Goal: Task Accomplishment & Management: Complete application form

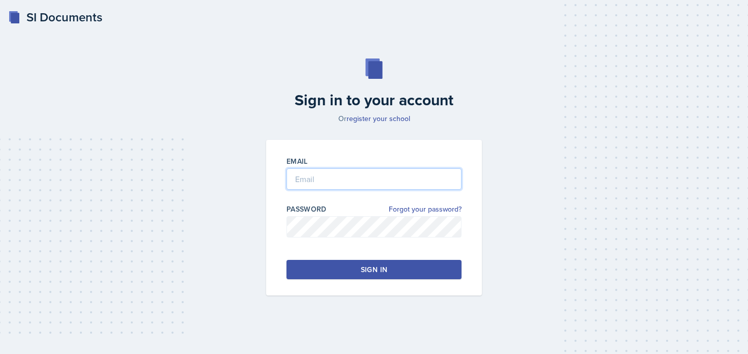
click at [327, 187] on input "email" at bounding box center [374, 179] width 175 height 21
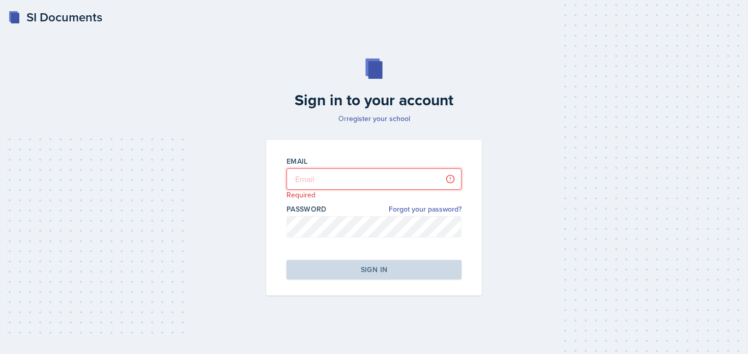
type input "[PERSON_NAME][EMAIL_ADDRESS][PERSON_NAME][DOMAIN_NAME]"
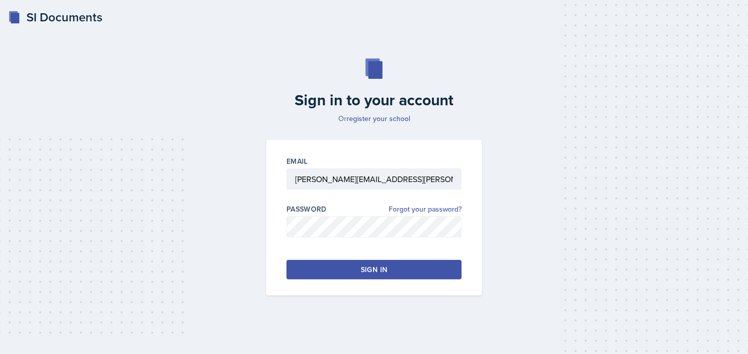
click at [326, 271] on button "Sign in" at bounding box center [374, 269] width 175 height 19
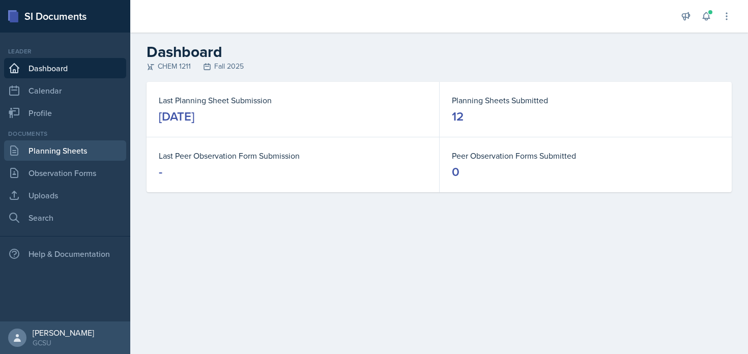
click at [75, 155] on link "Planning Sheets" at bounding box center [65, 151] width 122 height 20
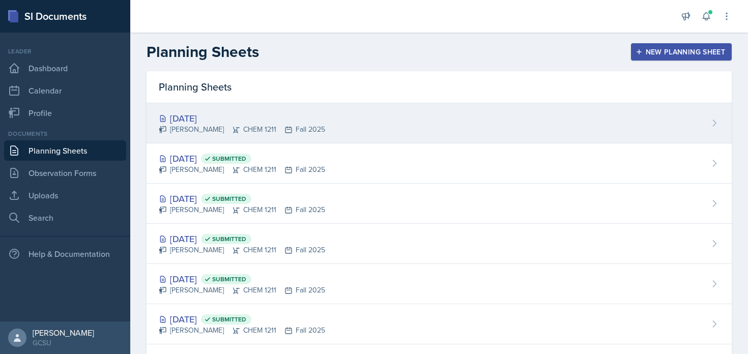
click at [270, 134] on div "[PERSON_NAME] CHEM 1211 Fall 2025" at bounding box center [242, 129] width 166 height 11
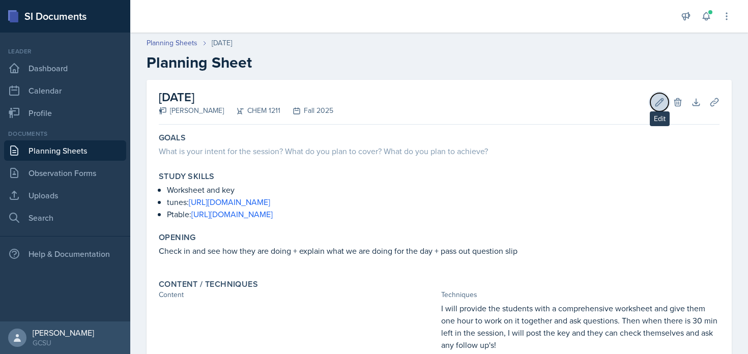
click at [656, 98] on icon at bounding box center [660, 102] width 10 height 10
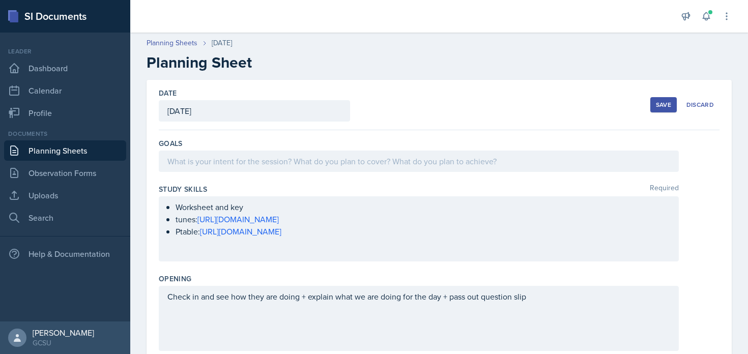
click at [357, 167] on div at bounding box center [419, 161] width 520 height 21
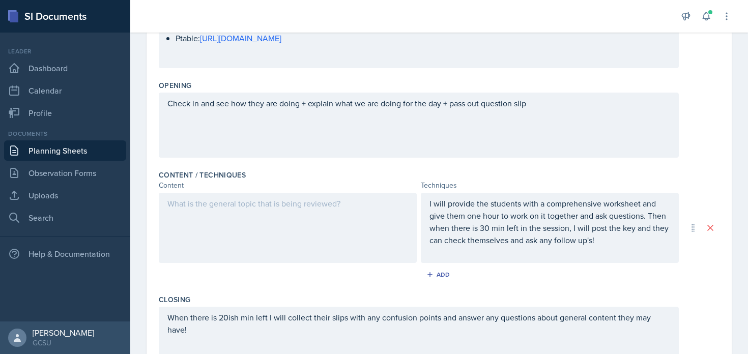
click at [336, 213] on div at bounding box center [288, 228] width 258 height 70
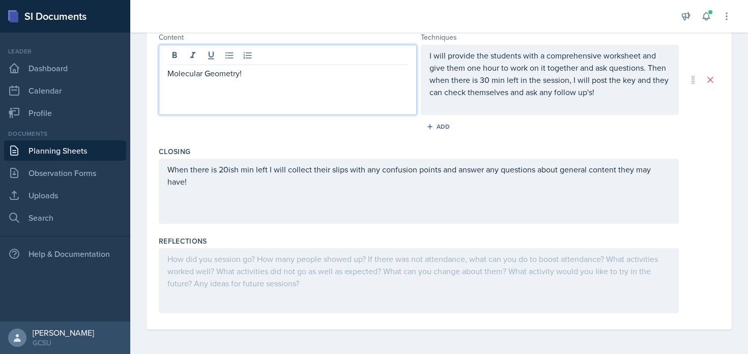
scroll to position [341, 0]
click at [406, 187] on p "When there is 20ish min left I will collect their slips with any confusion poin…" at bounding box center [418, 176] width 503 height 24
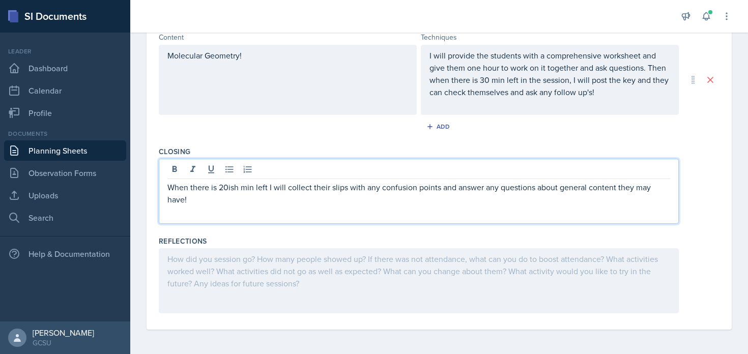
scroll to position [0, 0]
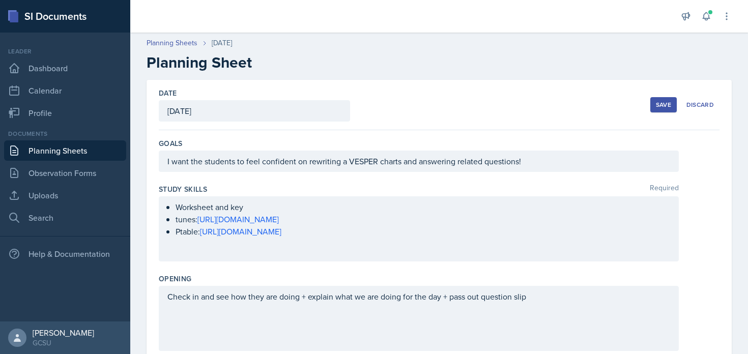
click at [659, 101] on div "Save" at bounding box center [663, 105] width 15 height 8
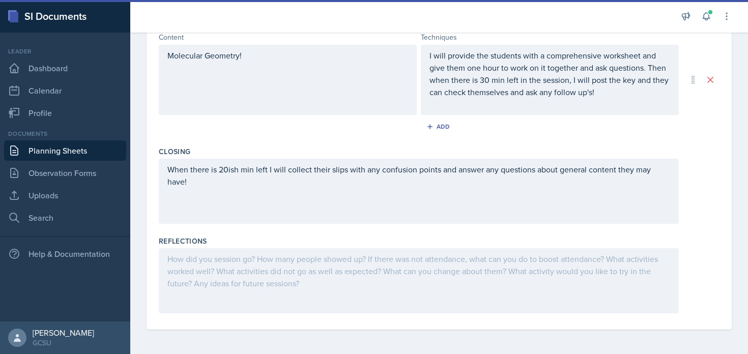
scroll to position [185, 0]
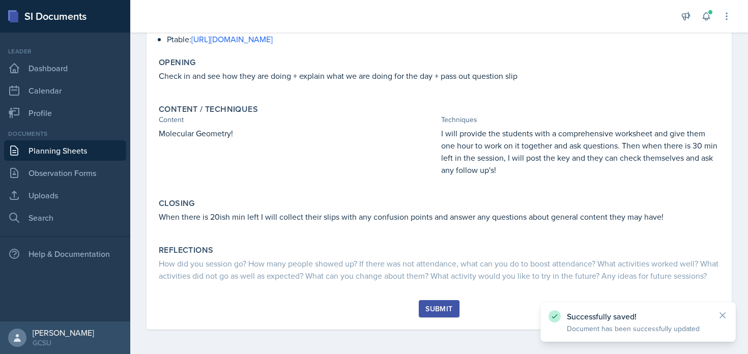
click at [430, 306] on div "Submit" at bounding box center [439, 309] width 27 height 8
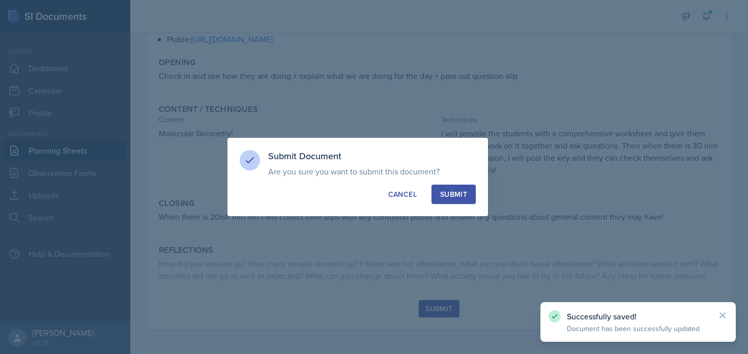
click at [465, 197] on div "Submit" at bounding box center [453, 194] width 27 height 10
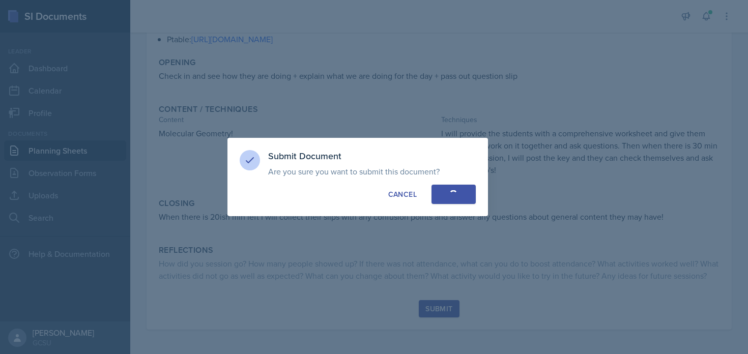
scroll to position [117, 0]
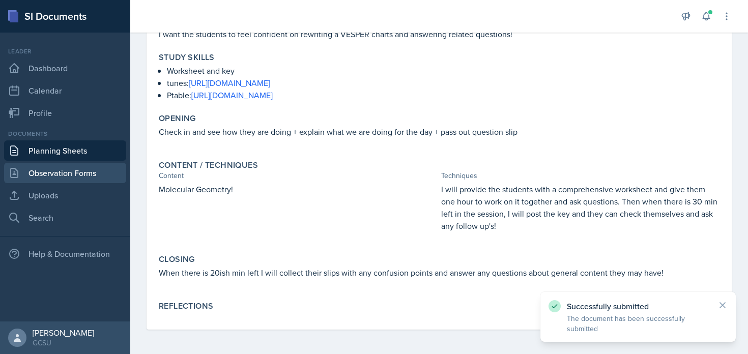
click at [67, 169] on link "Observation Forms" at bounding box center [65, 173] width 122 height 20
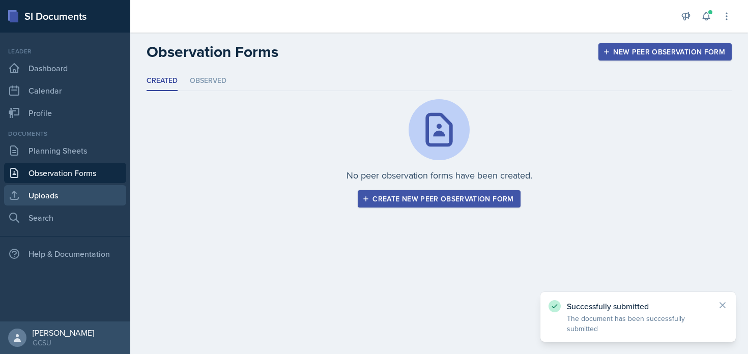
click at [63, 199] on link "Uploads" at bounding box center [65, 195] width 122 height 20
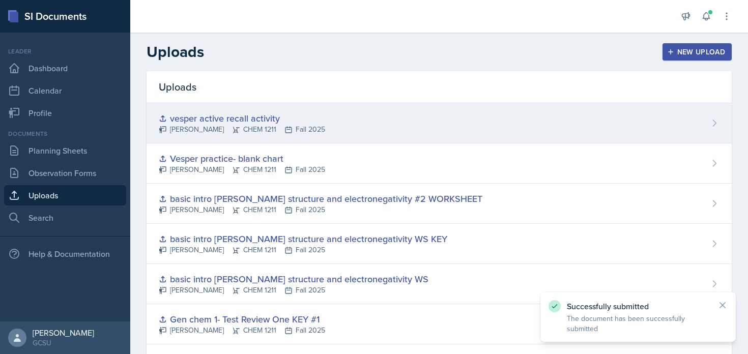
click at [278, 114] on div "vesper active recall activity" at bounding box center [242, 118] width 166 height 14
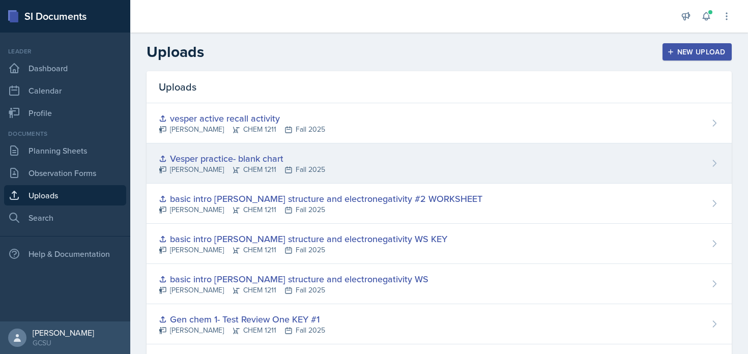
click at [208, 154] on div "Vesper practice- blank chart" at bounding box center [242, 159] width 166 height 14
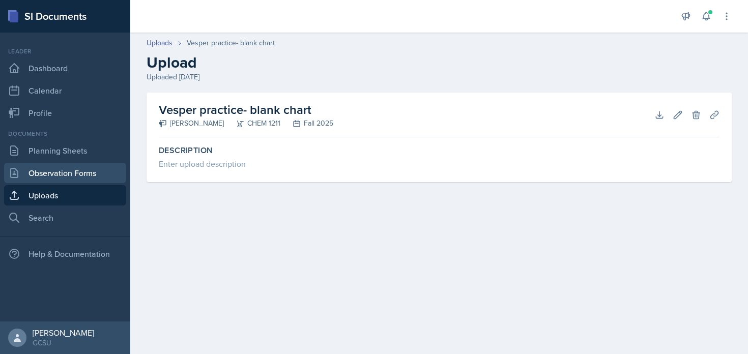
click at [90, 172] on link "Observation Forms" at bounding box center [65, 173] width 122 height 20
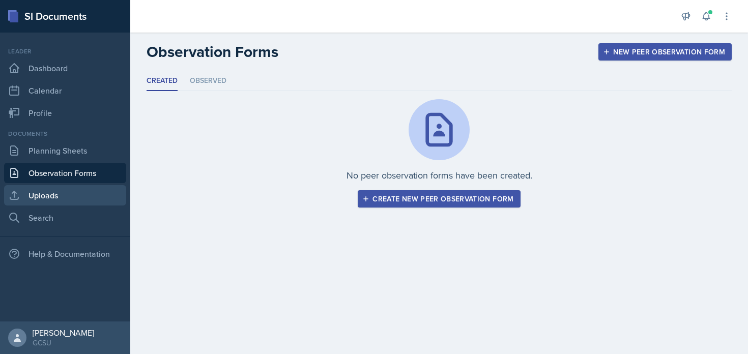
click at [55, 188] on link "Uploads" at bounding box center [65, 195] width 122 height 20
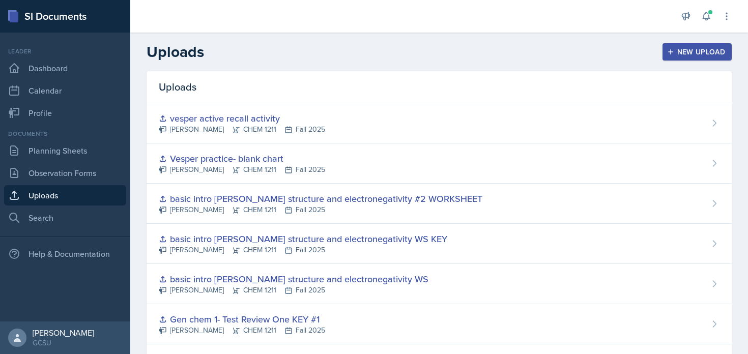
click at [55, 188] on link "Uploads" at bounding box center [65, 195] width 122 height 20
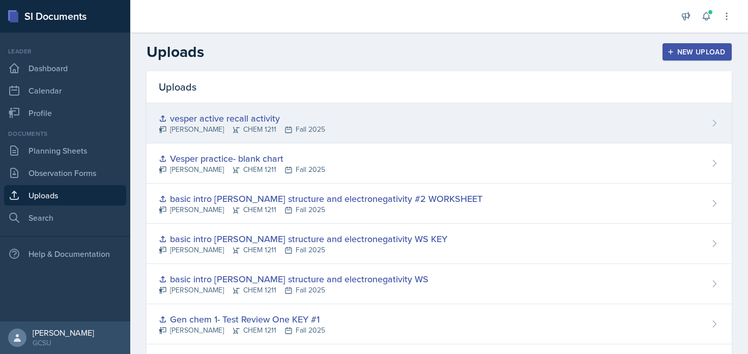
click at [351, 115] on div "vesper active recall activity [PERSON_NAME] CHEM 1211 Fall 2025" at bounding box center [439, 123] width 585 height 40
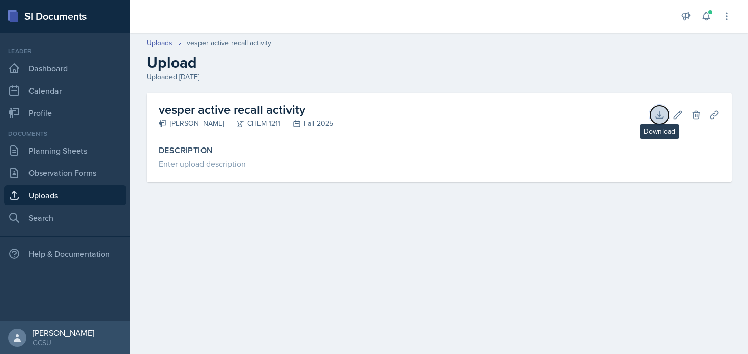
click at [657, 117] on icon at bounding box center [660, 115] width 10 height 10
click at [680, 116] on icon at bounding box center [678, 115] width 10 height 10
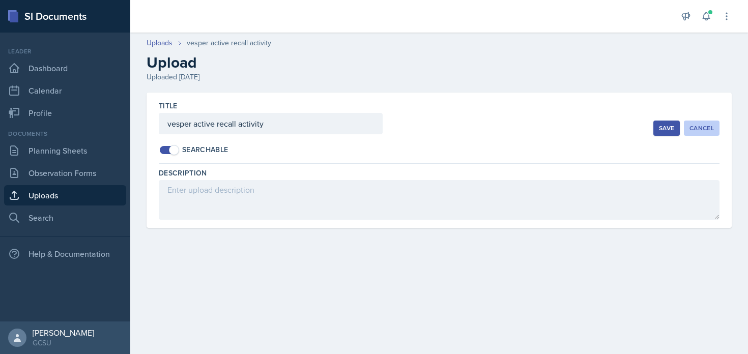
click at [707, 126] on div "Cancel" at bounding box center [702, 128] width 24 height 8
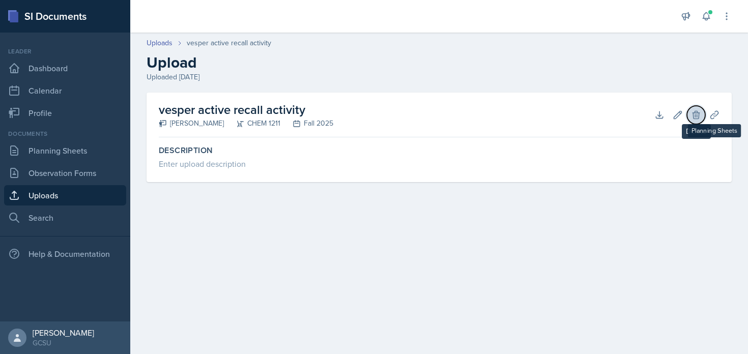
click at [697, 118] on icon at bounding box center [696, 115] width 7 height 8
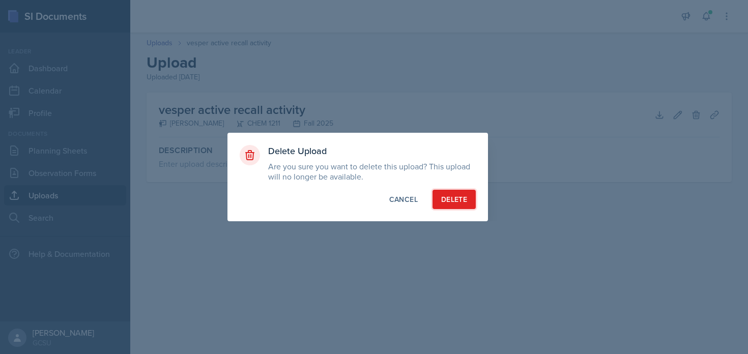
click at [451, 199] on div "Delete" at bounding box center [454, 199] width 26 height 10
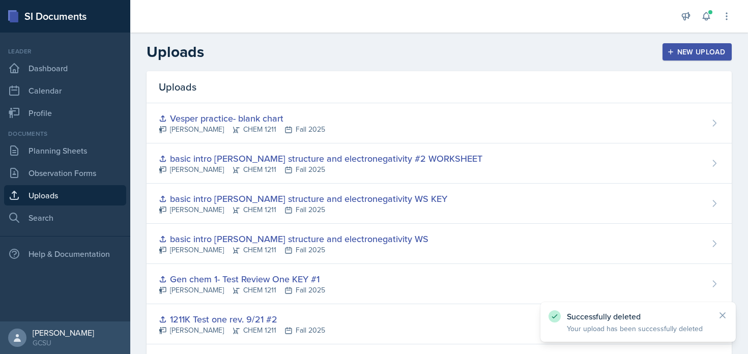
click at [688, 51] on div "New Upload" at bounding box center [697, 52] width 57 height 8
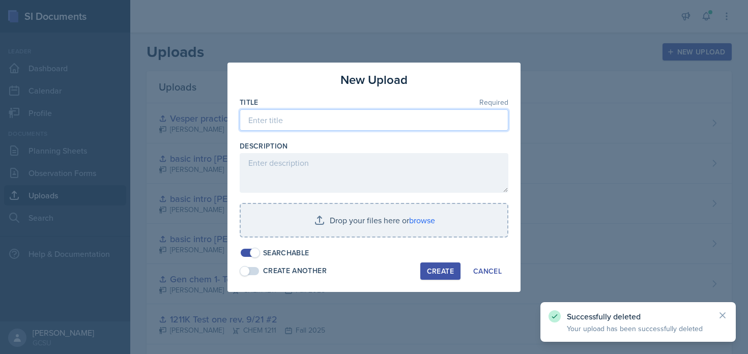
click at [363, 114] on input at bounding box center [374, 119] width 269 height 21
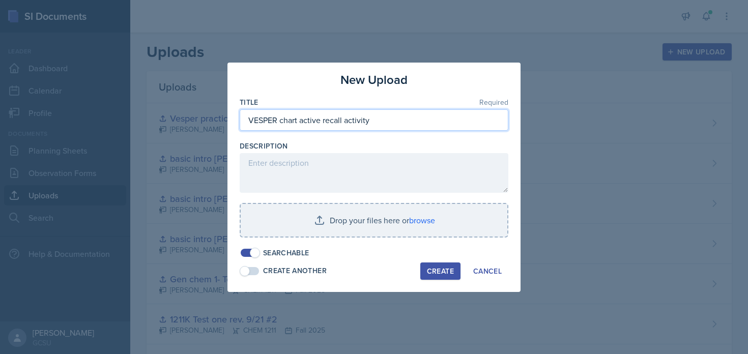
type input "VESPER chart active recall activity"
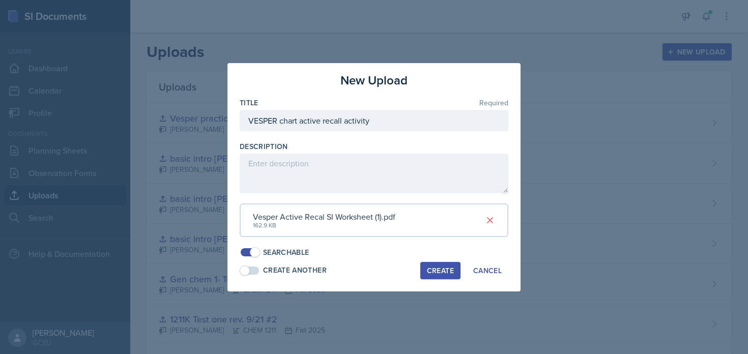
click at [441, 267] on div "Create" at bounding box center [440, 271] width 27 height 8
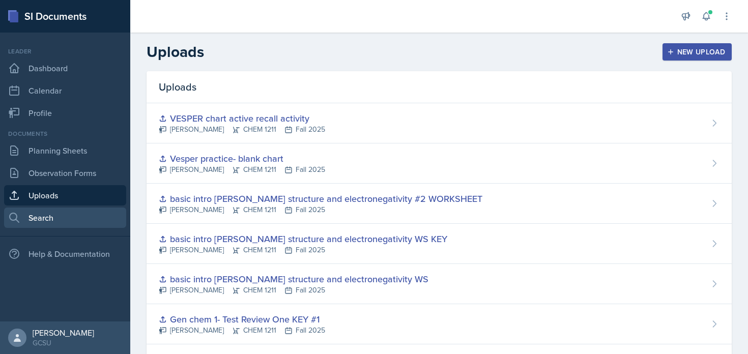
click at [79, 214] on link "Search" at bounding box center [65, 218] width 122 height 20
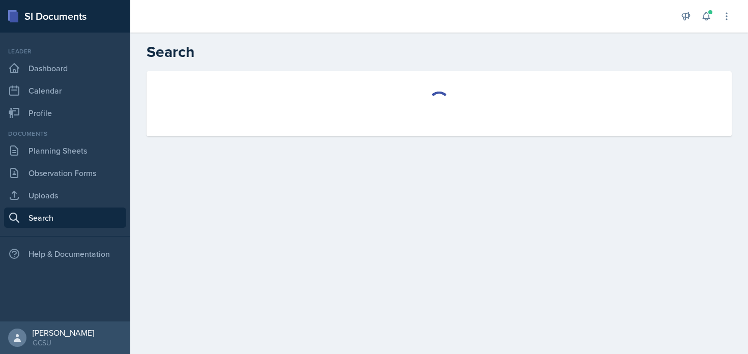
select select "all"
select select "1"
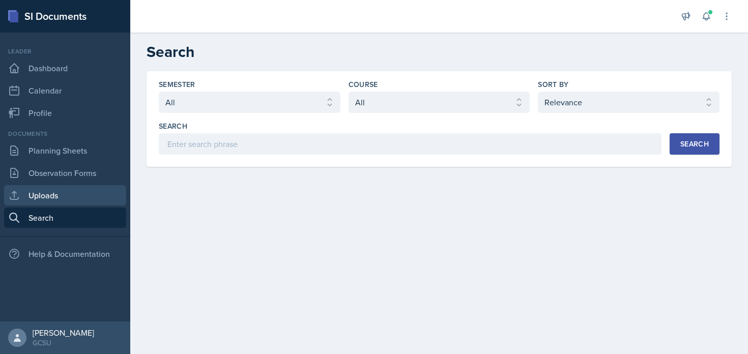
click at [93, 192] on link "Uploads" at bounding box center [65, 195] width 122 height 20
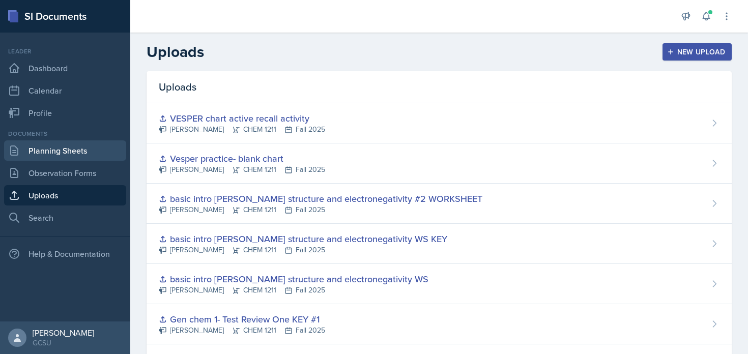
click at [50, 160] on link "Planning Sheets" at bounding box center [65, 151] width 122 height 20
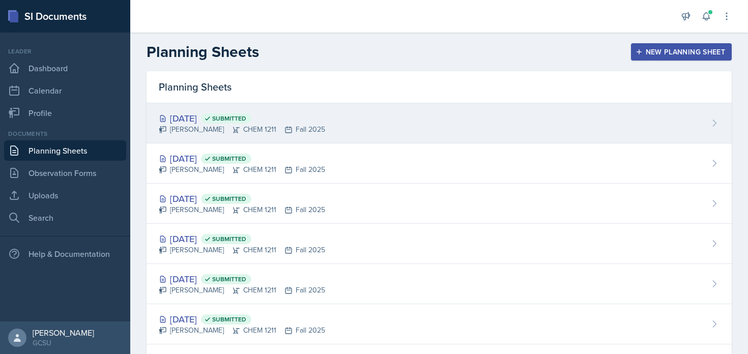
click at [534, 121] on div "[DATE] Submitted [PERSON_NAME] CHEM 1211 Fall 2025" at bounding box center [439, 123] width 585 height 40
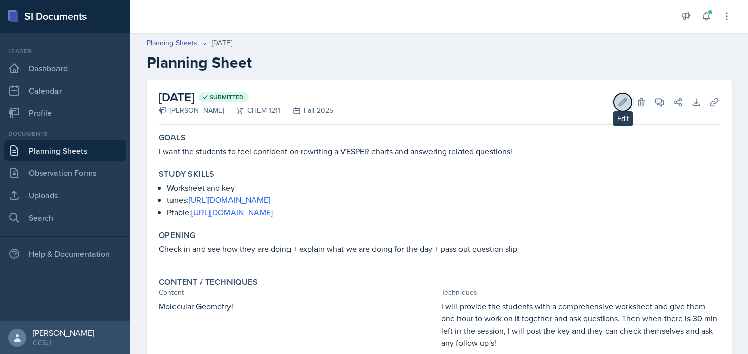
click at [628, 101] on icon at bounding box center [623, 102] width 10 height 10
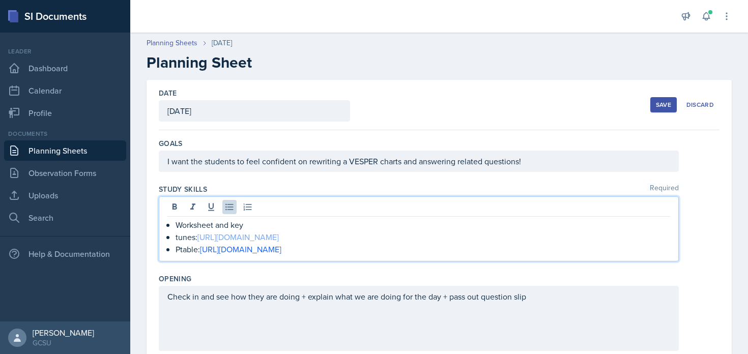
click at [390, 231] on ul "Worksheet and key tunes: [URL][DOMAIN_NAME] Ptable: [URL][DOMAIN_NAME]" at bounding box center [423, 237] width 495 height 37
click at [376, 249] on p "Ptable: [URL][DOMAIN_NAME]" at bounding box center [423, 249] width 495 height 12
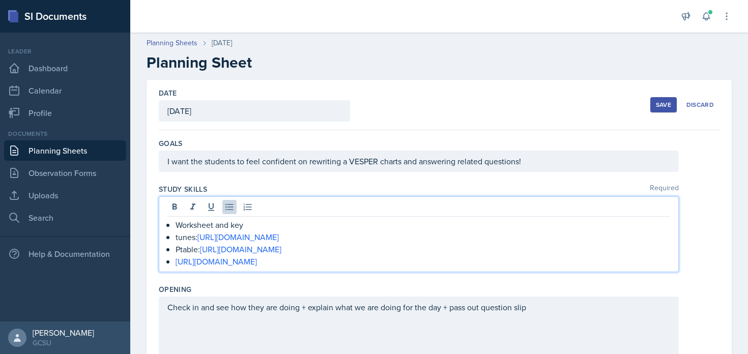
click at [664, 101] on div "Save" at bounding box center [663, 105] width 15 height 8
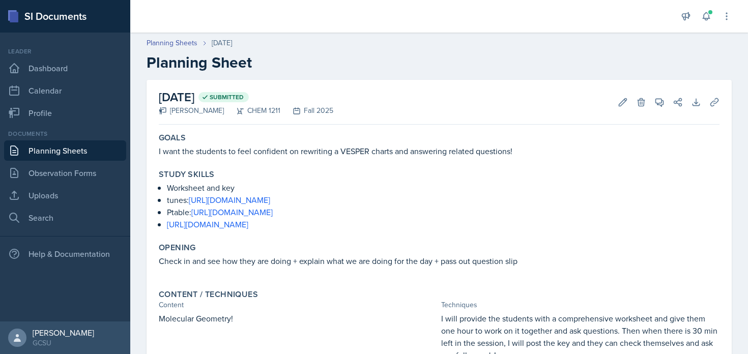
click at [111, 157] on link "Planning Sheets" at bounding box center [65, 151] width 122 height 20
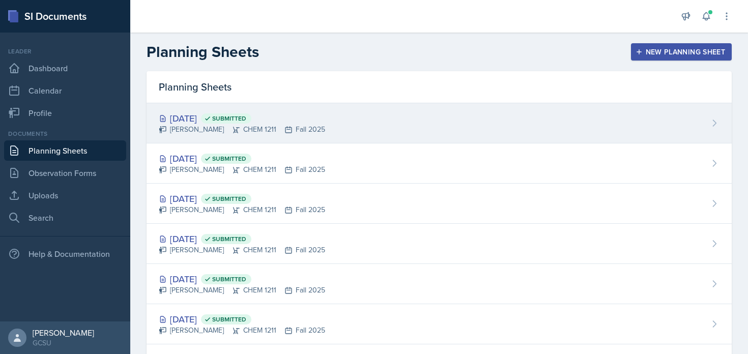
click at [323, 117] on div "[DATE] Submitted [PERSON_NAME] CHEM 1211 Fall 2025" at bounding box center [439, 123] width 585 height 40
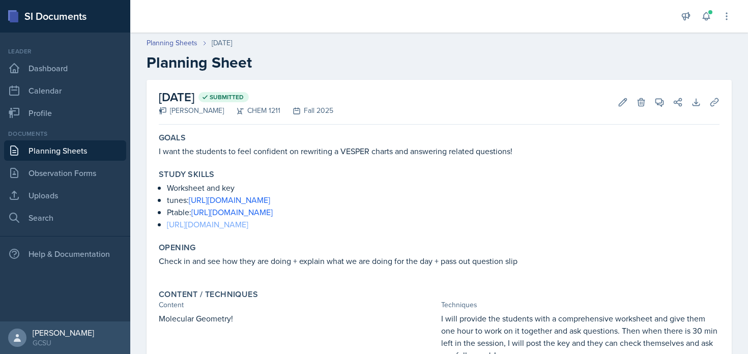
click at [248, 229] on link "[URL][DOMAIN_NAME]" at bounding box center [207, 224] width 81 height 11
click at [254, 231] on div "Study Skills Worksheet and key tunes: [URL][DOMAIN_NAME] Ptable: [URL][DOMAIN_N…" at bounding box center [439, 199] width 569 height 69
click at [248, 222] on link "[URL][DOMAIN_NAME]" at bounding box center [207, 224] width 81 height 11
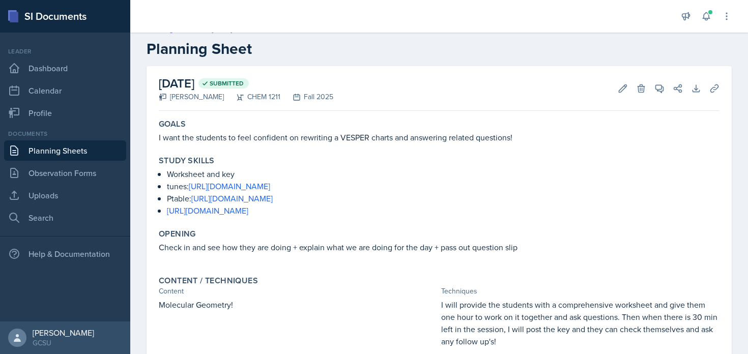
scroll to position [23, 0]
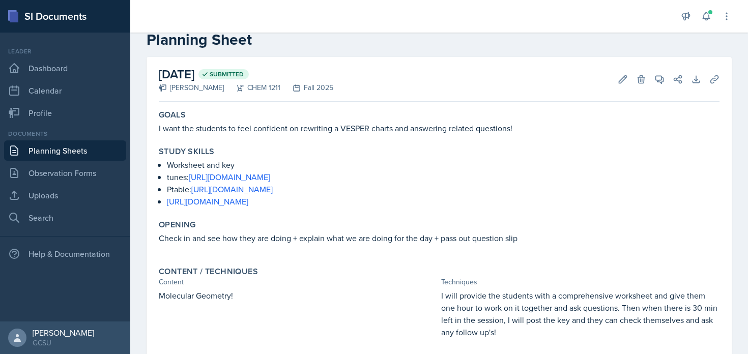
click at [43, 206] on div "Documents Planning Sheets Observation Forms Uploads Search" at bounding box center [65, 178] width 122 height 99
click at [43, 201] on link "Uploads" at bounding box center [65, 195] width 122 height 20
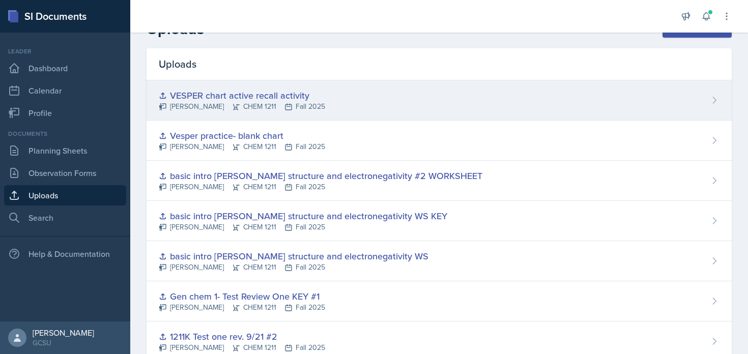
click at [258, 86] on div "VESPER chart active recall activity [PERSON_NAME] CHEM 1211 Fall 2025" at bounding box center [439, 100] width 585 height 40
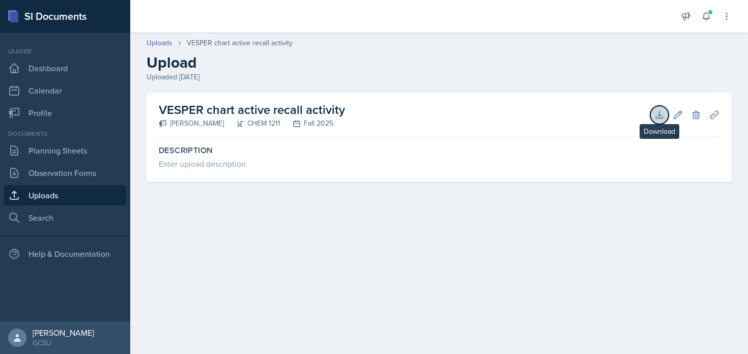
click at [659, 113] on icon at bounding box center [660, 115] width 10 height 10
drag, startPoint x: 350, startPoint y: 110, endPoint x: 155, endPoint y: 108, distance: 195.0
click at [155, 108] on div "VESPER chart active recall activity [PERSON_NAME] CHEM 1211 Fall 2025 Download …" at bounding box center [439, 138] width 585 height 90
copy h2 "VESPER chart active recall activity"
click at [34, 200] on link "Uploads" at bounding box center [65, 195] width 122 height 20
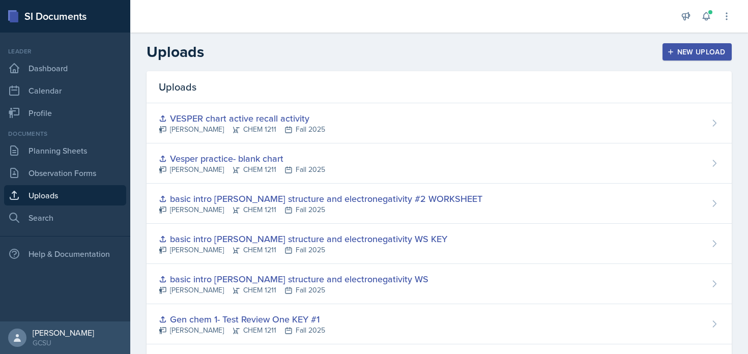
click at [685, 43] on div "Uploads New Upload" at bounding box center [439, 52] width 618 height 18
click at [674, 48] on icon "button" at bounding box center [670, 51] width 7 height 7
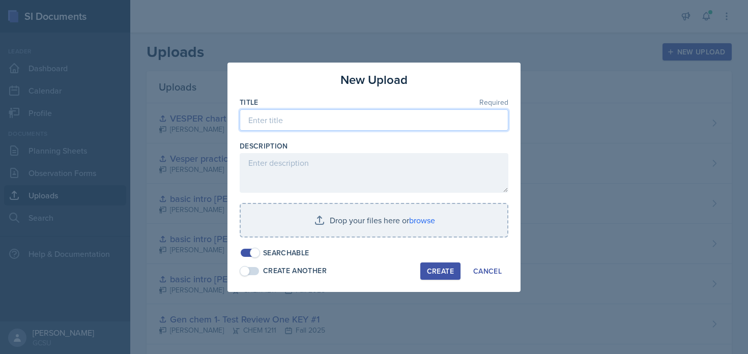
click at [353, 121] on input at bounding box center [374, 119] width 269 height 21
paste input "VESPER chart active recall activity"
type input "VESPER chart active recall activity KEY"
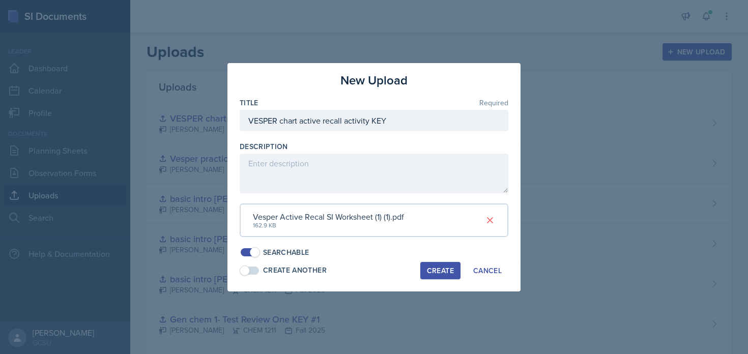
click at [450, 270] on div "Create" at bounding box center [440, 271] width 27 height 8
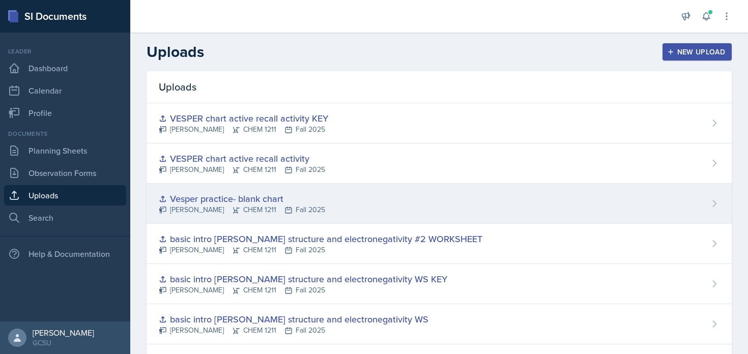
click at [369, 205] on div "Vesper practice- blank chart [PERSON_NAME] CHEM 1211 Fall 2025" at bounding box center [439, 204] width 585 height 40
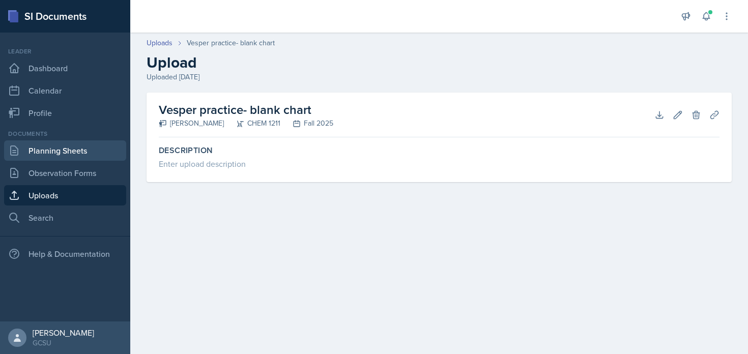
click at [72, 155] on link "Planning Sheets" at bounding box center [65, 151] width 122 height 20
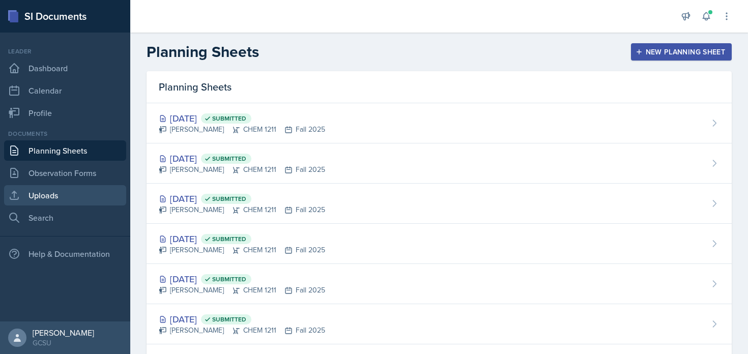
click at [86, 201] on link "Uploads" at bounding box center [65, 195] width 122 height 20
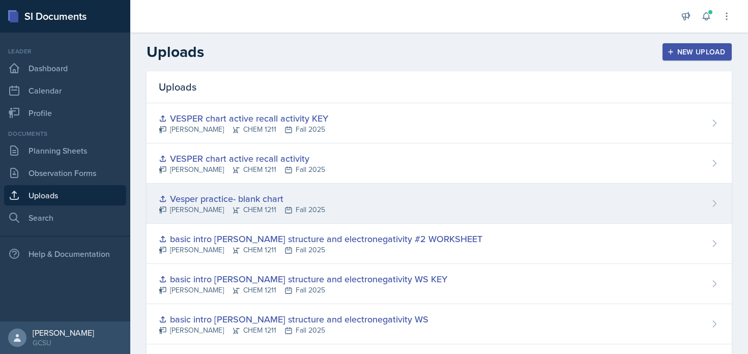
click at [253, 192] on div "Vesper practice- blank chart" at bounding box center [242, 199] width 166 height 14
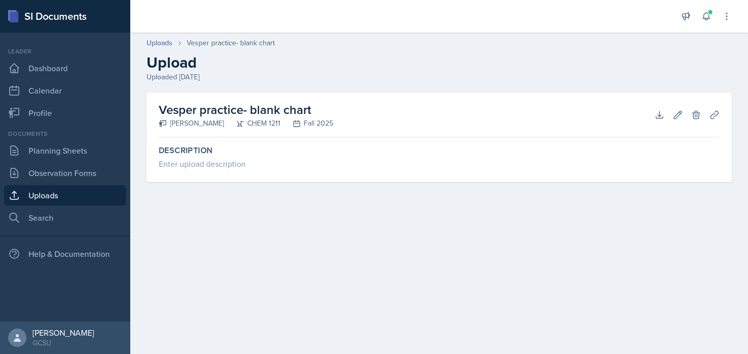
click at [62, 200] on link "Uploads" at bounding box center [65, 195] width 122 height 20
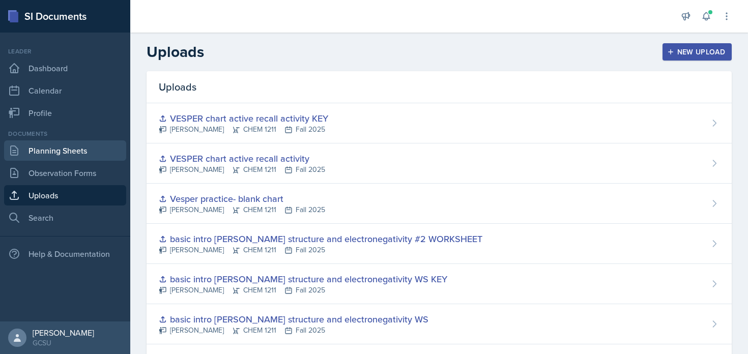
click at [82, 146] on link "Planning Sheets" at bounding box center [65, 151] width 122 height 20
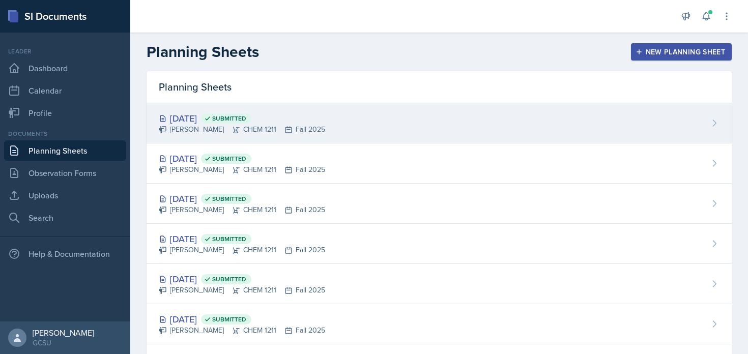
click at [240, 137] on div "[DATE] Submitted [PERSON_NAME] CHEM 1211 Fall 2025" at bounding box center [439, 123] width 585 height 40
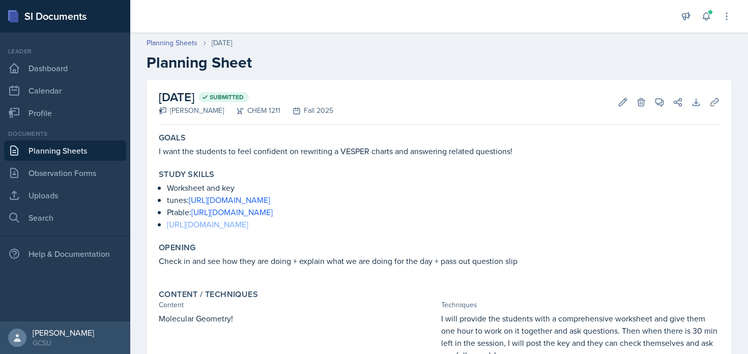
click at [248, 225] on link "[URL][DOMAIN_NAME]" at bounding box center [207, 224] width 81 height 11
click at [57, 147] on link "Planning Sheets" at bounding box center [65, 151] width 122 height 20
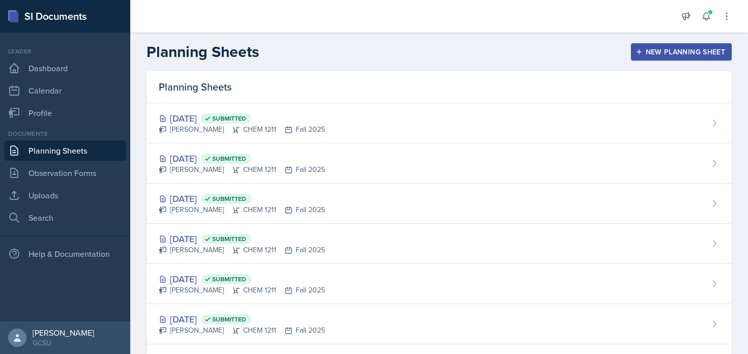
click at [695, 49] on div "New Planning Sheet" at bounding box center [682, 52] width 88 height 8
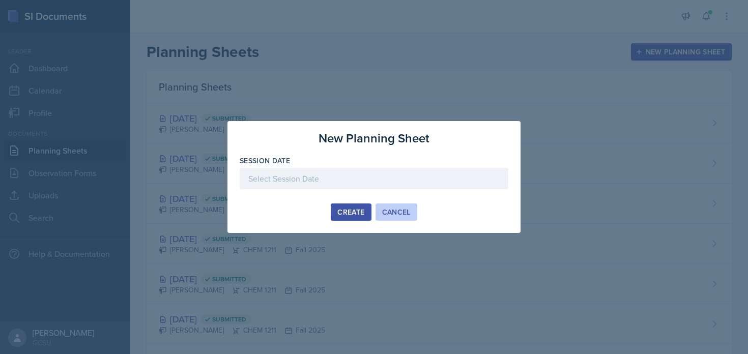
click at [394, 213] on div "Cancel" at bounding box center [396, 212] width 29 height 8
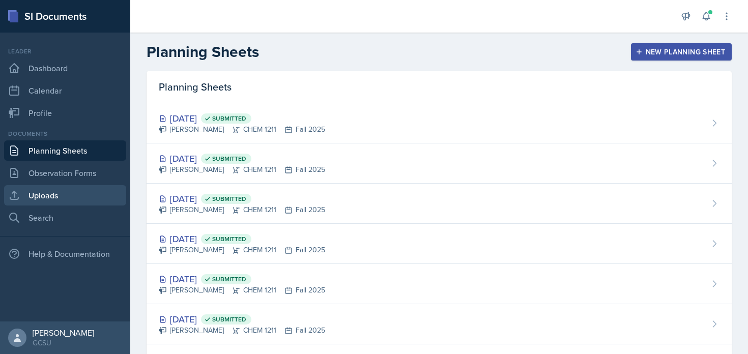
click at [54, 191] on link "Uploads" at bounding box center [65, 195] width 122 height 20
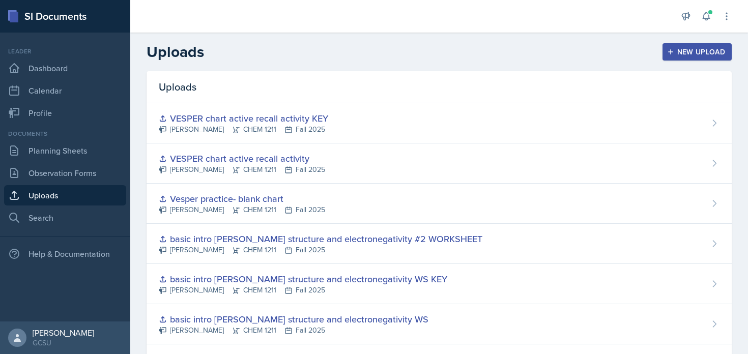
click at [681, 54] on div "New Upload" at bounding box center [697, 52] width 57 height 8
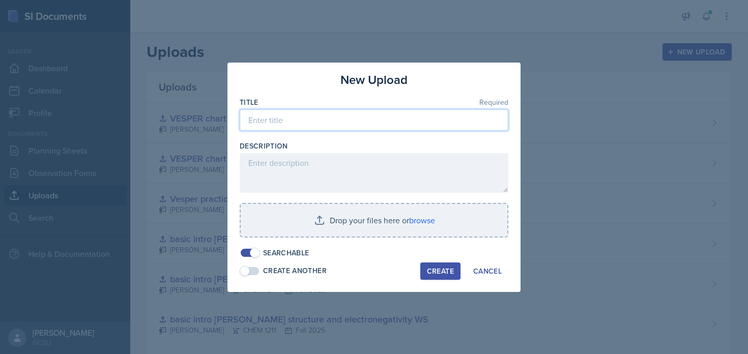
click at [325, 112] on input at bounding box center [374, 119] width 269 height 21
type input "VESPER DAY PPX"
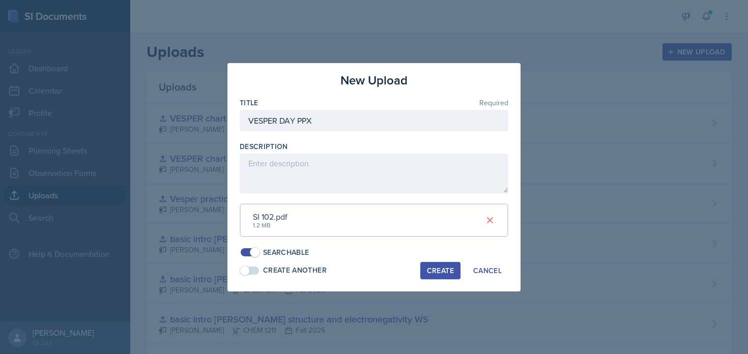
click at [438, 275] on div "Create" at bounding box center [440, 271] width 27 height 8
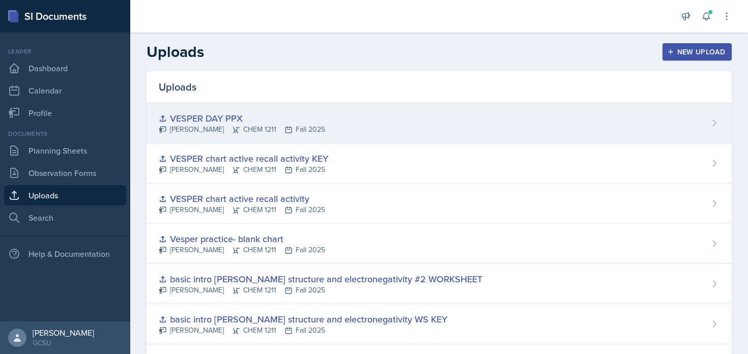
click at [487, 108] on div "VESPER DAY PPX [PERSON_NAME] CHEM 1211 Fall 2025" at bounding box center [439, 123] width 585 height 40
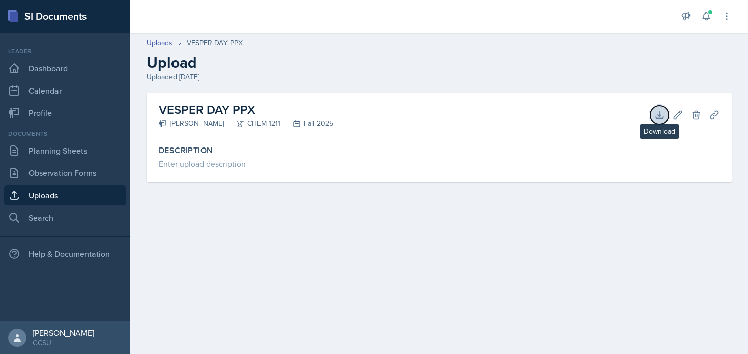
click at [659, 117] on icon at bounding box center [660, 115] width 10 height 10
click at [77, 190] on link "Uploads" at bounding box center [65, 195] width 122 height 20
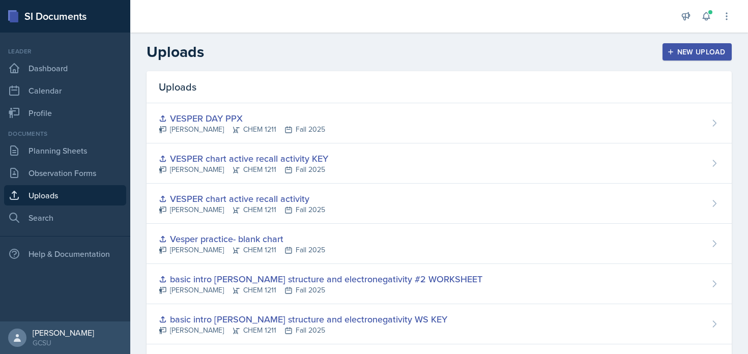
scroll to position [778, 0]
